Goal: Download file/media

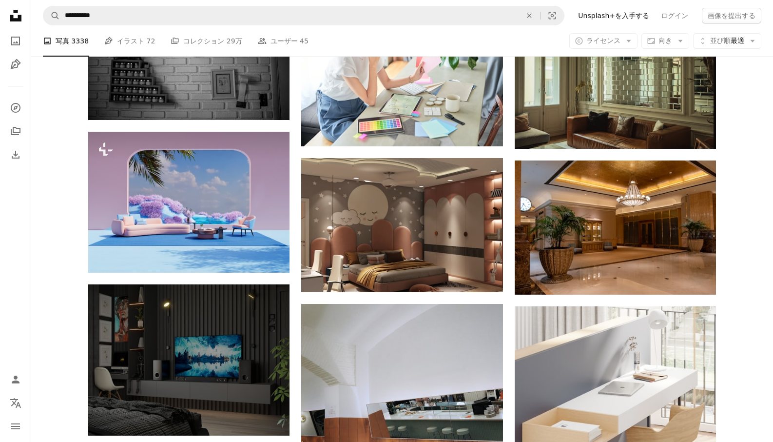
scroll to position [0, 263]
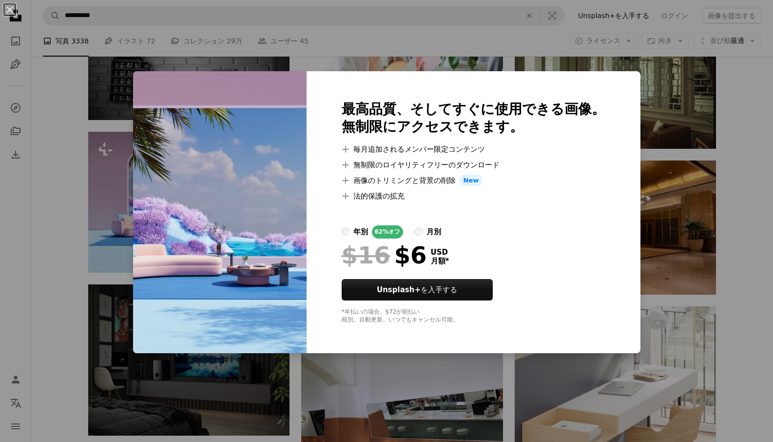
click at [453, 399] on div "An X shape 最高品質、そしてすぐに使用できる画像。 無制限にアクセスできます。 A plus sign 毎月追加されるメンバー限定コンテンツ A p…" at bounding box center [386, 221] width 773 height 442
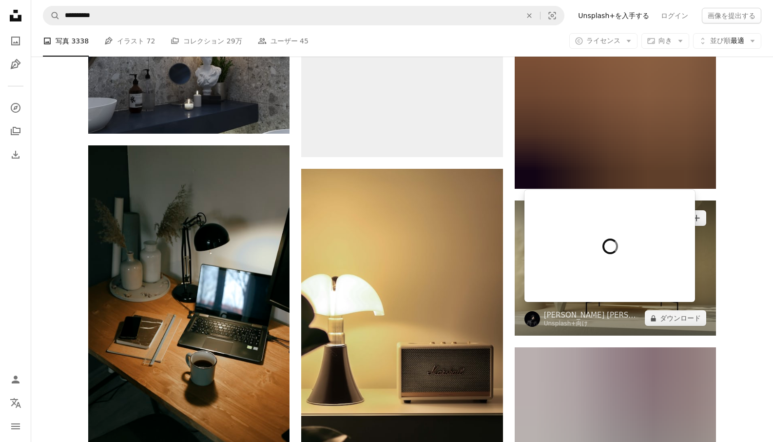
scroll to position [22819, 0]
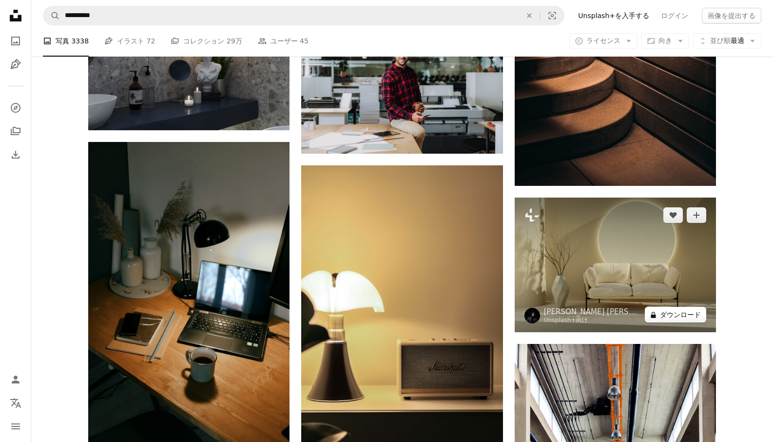
click at [675, 309] on button "A lock ダウンロード" at bounding box center [675, 315] width 61 height 16
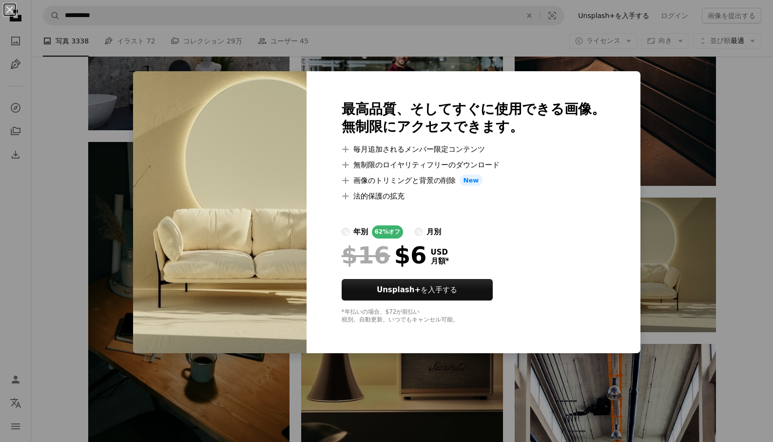
click at [704, 204] on div "An X shape 最高品質、そしてすぐに使用できる画像。 無制限にアクセスできます。 A plus sign 毎月追加されるメンバー限定コンテンツ A p…" at bounding box center [386, 221] width 773 height 442
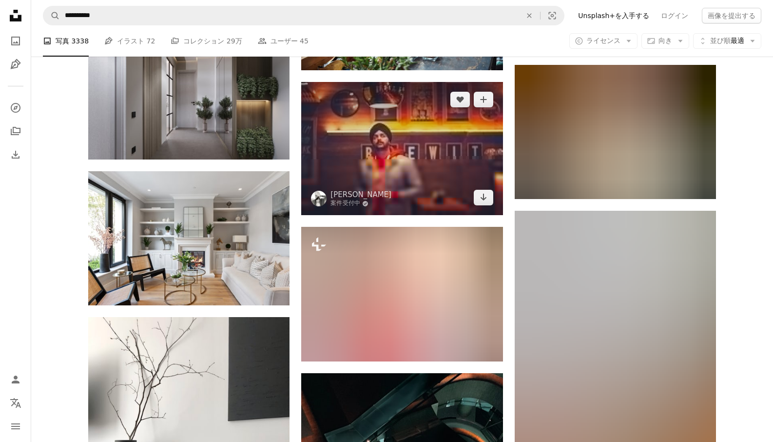
scroll to position [35711, 0]
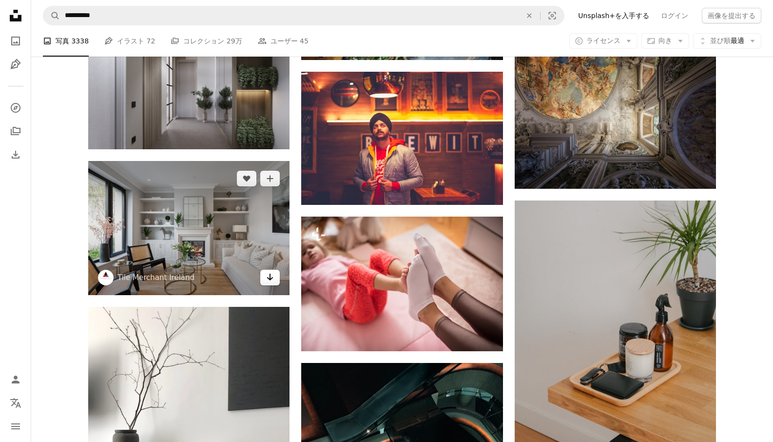
click at [267, 274] on icon "Arrow pointing down" at bounding box center [270, 277] width 8 height 12
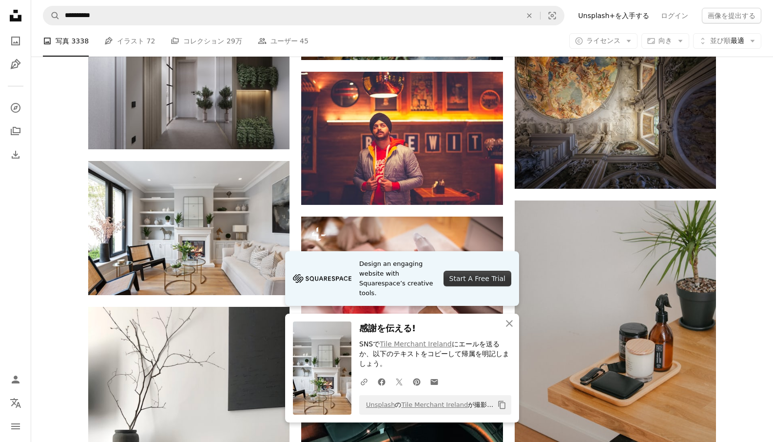
click at [478, 286] on div "Start A Free Trial" at bounding box center [478, 279] width 68 height 16
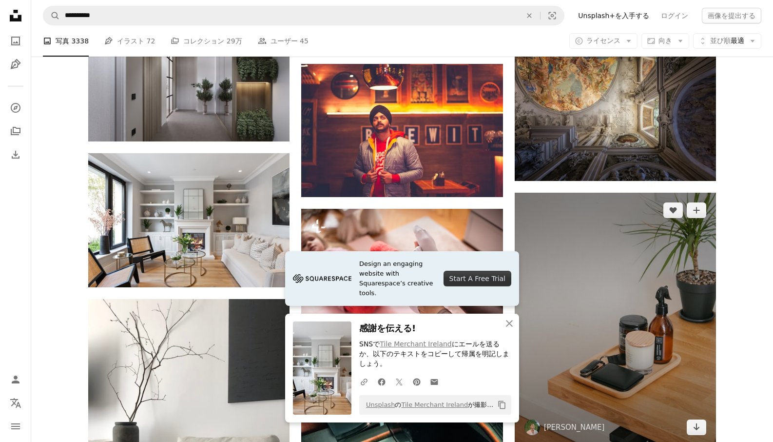
scroll to position [35718, 0]
